Goal: Navigation & Orientation: Find specific page/section

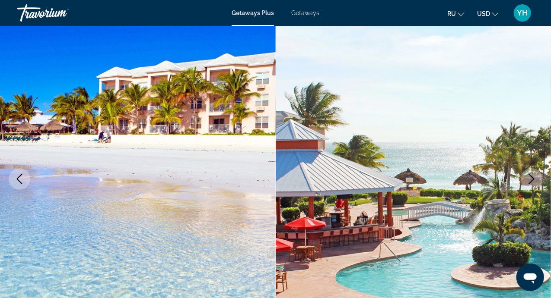
scroll to position [52, 0]
click at [525, 12] on span "YH" at bounding box center [522, 13] width 11 height 9
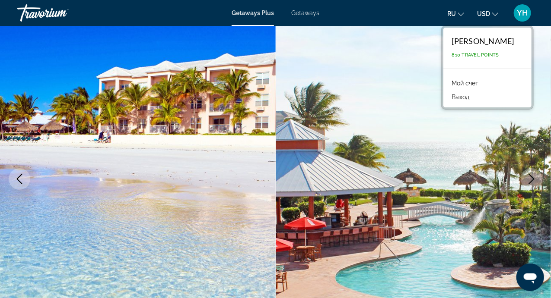
click at [479, 81] on link "Мой счет" at bounding box center [465, 83] width 35 height 11
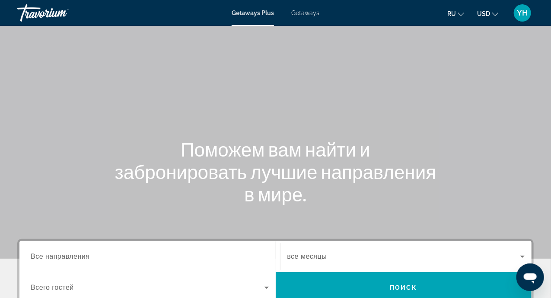
scroll to position [199, 0]
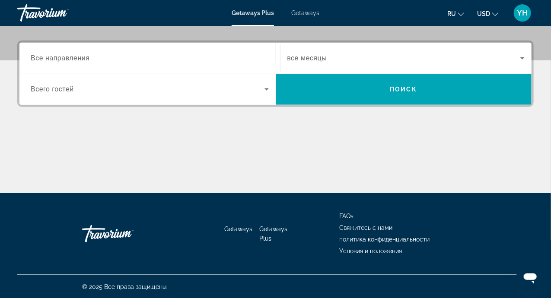
click at [299, 13] on span "Getaways" at bounding box center [305, 13] width 28 height 7
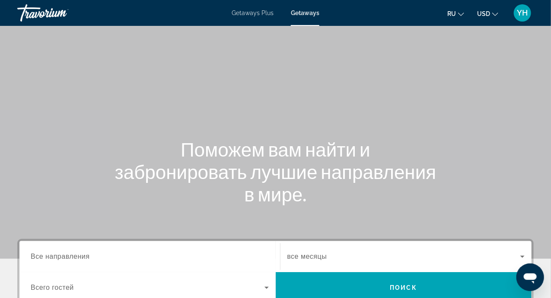
scroll to position [199, 0]
